Goal: Information Seeking & Learning: Find specific fact

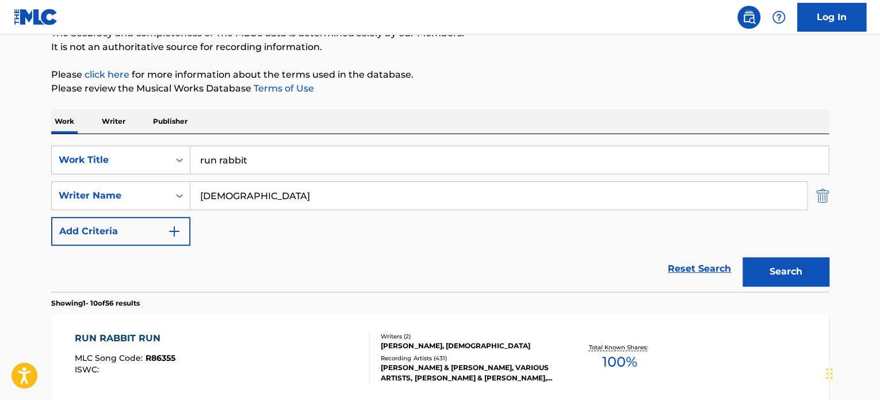
click at [825, 193] on img "Search Form" at bounding box center [822, 195] width 13 height 29
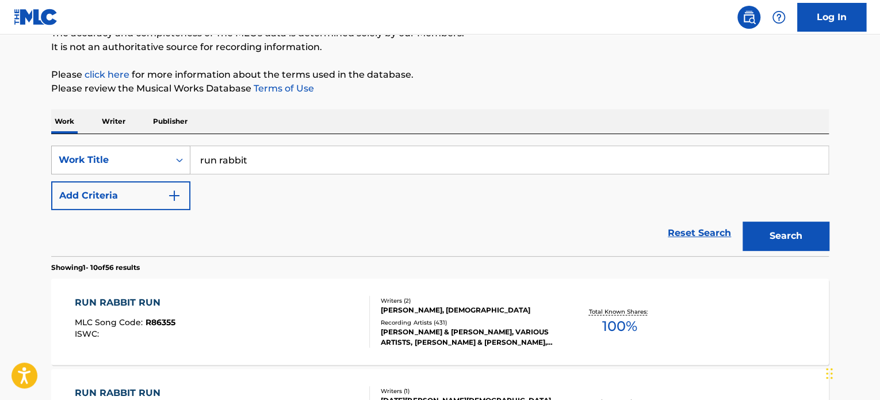
click at [140, 169] on div "Work Title" at bounding box center [110, 160] width 117 height 22
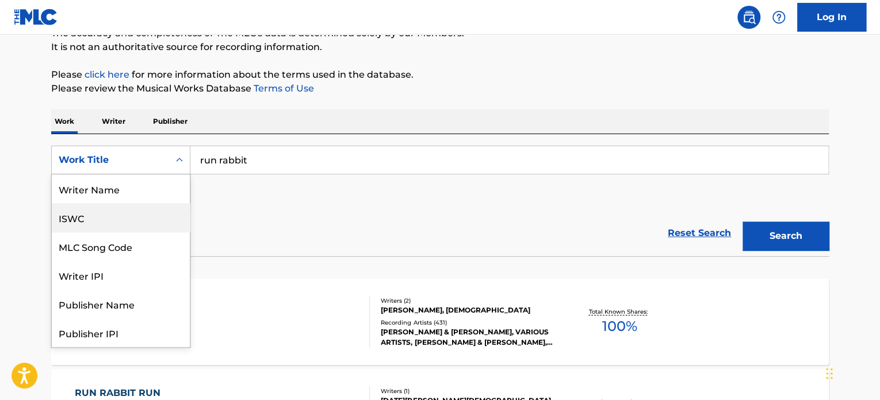
click at [114, 212] on div "ISWC" at bounding box center [121, 217] width 138 height 29
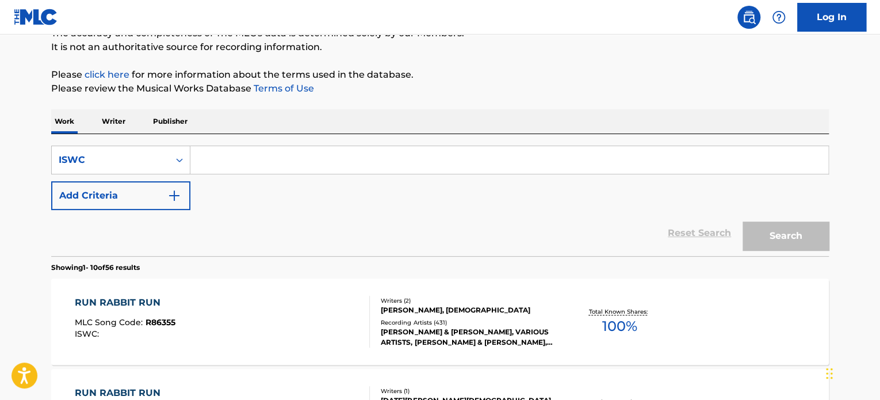
drag, startPoint x: 288, startPoint y: 163, endPoint x: 311, endPoint y: 156, distance: 23.3
click at [288, 163] on input "Search Form" at bounding box center [509, 160] width 638 height 28
paste input "T8026410243"
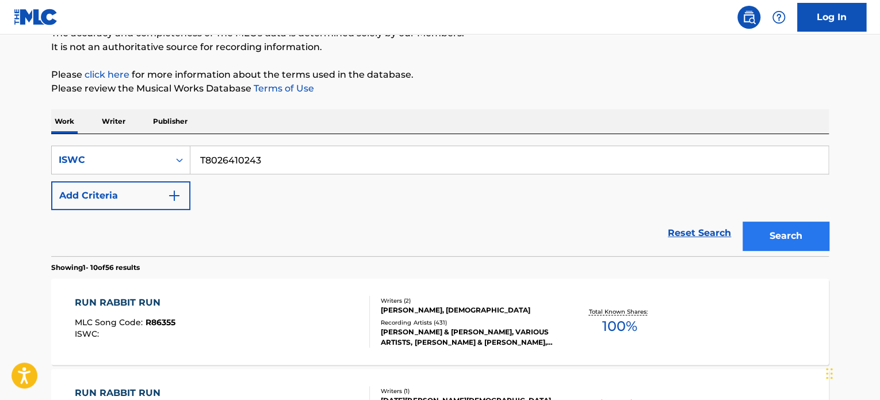
type input "T8026410243"
click at [791, 240] on button "Search" at bounding box center [785, 235] width 86 height 29
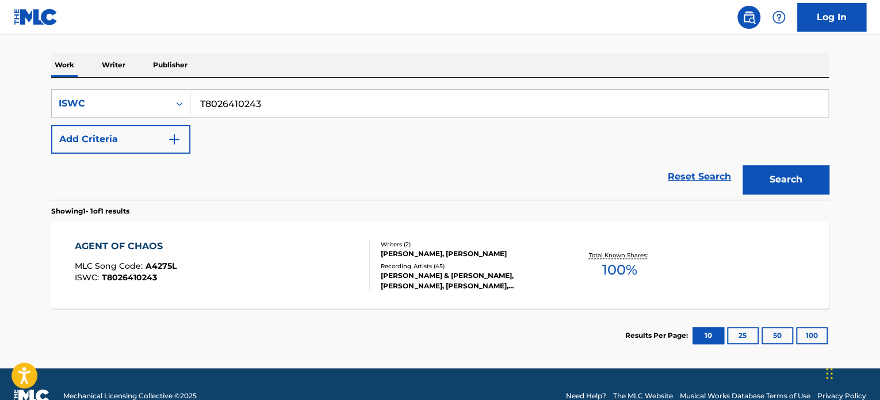
scroll to position [168, 0]
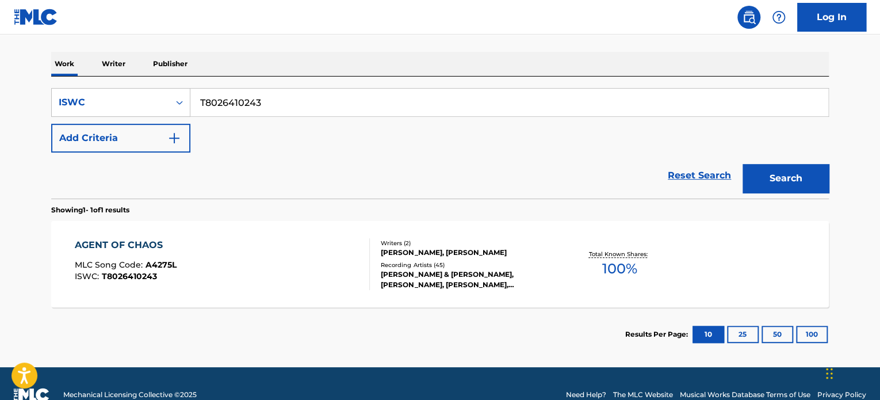
click at [258, 259] on div "AGENT OF CHAOS MLC Song Code : A4275L ISWC : T8026410243" at bounding box center [223, 264] width 296 height 52
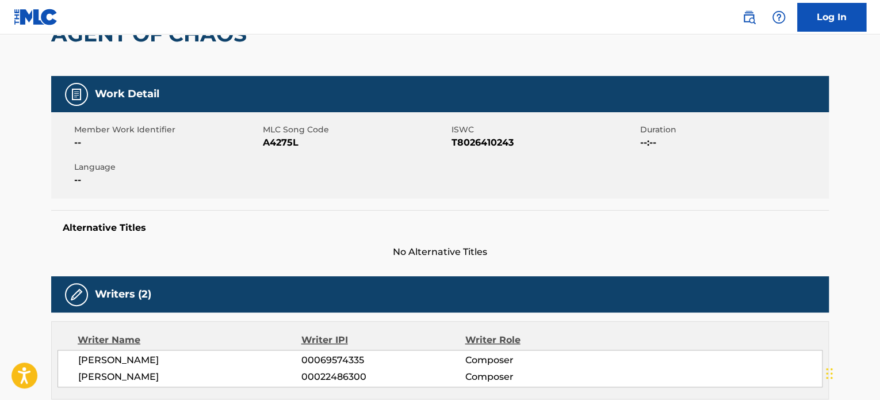
scroll to position [230, 0]
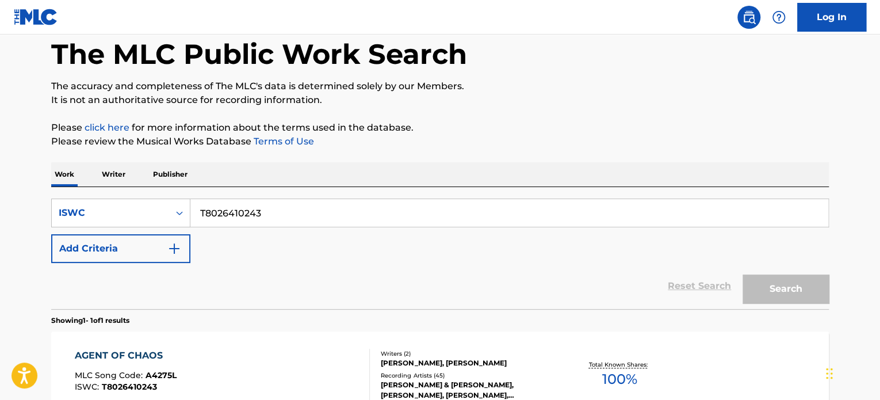
scroll to position [160, 0]
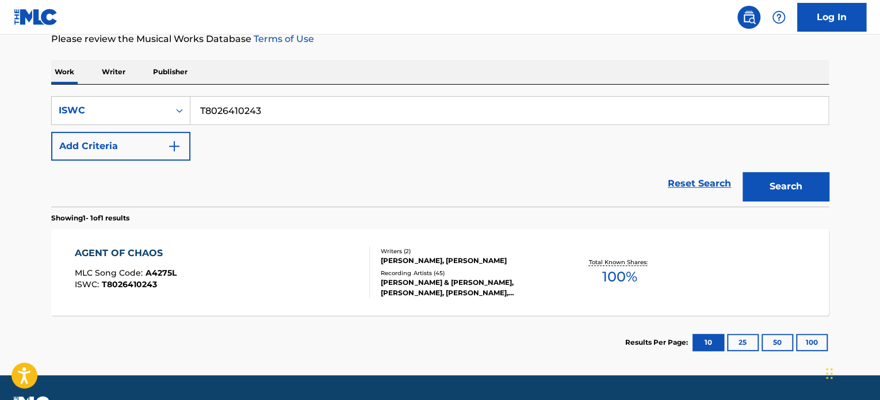
click at [294, 99] on input "T8026410243" at bounding box center [509, 111] width 638 height 28
paste input "070259851"
type input "T0702598513"
click at [785, 165] on div "Search" at bounding box center [783, 183] width 92 height 46
click at [788, 174] on button "Search" at bounding box center [785, 186] width 86 height 29
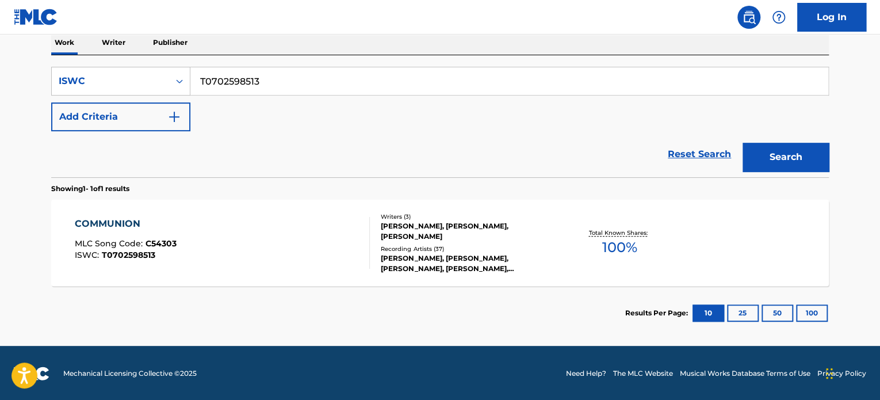
scroll to position [190, 0]
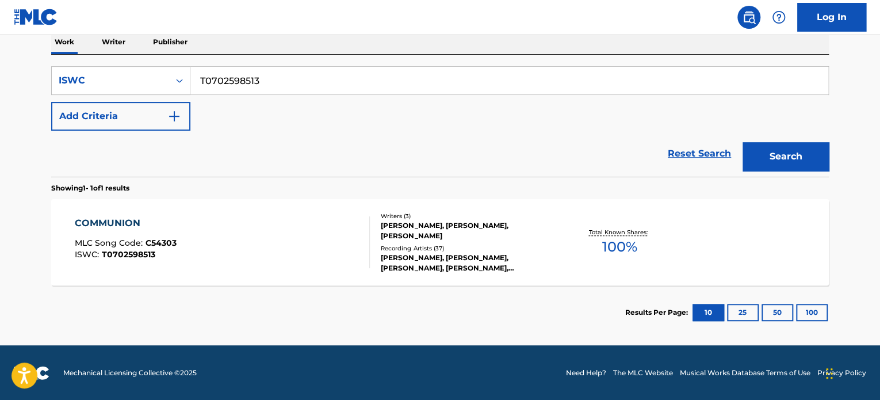
click at [196, 227] on div "COMMUNION MLC Song Code : C54303 ISWC : T0702598513" at bounding box center [223, 242] width 296 height 52
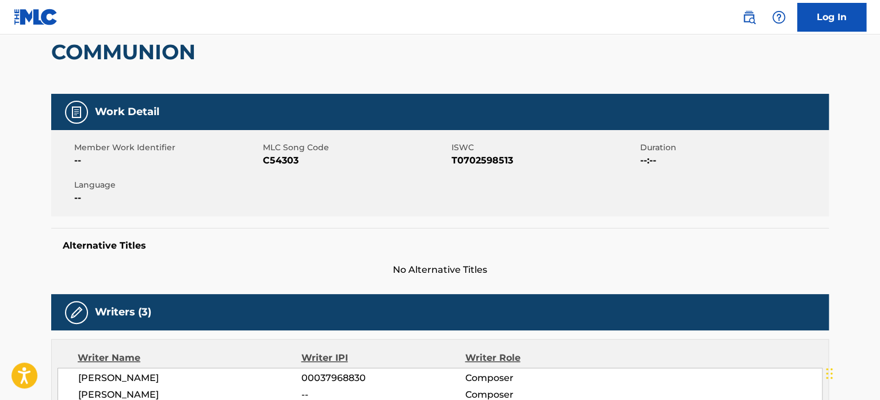
scroll to position [288, 0]
